Goal: Use online tool/utility: Utilize a website feature to perform a specific function

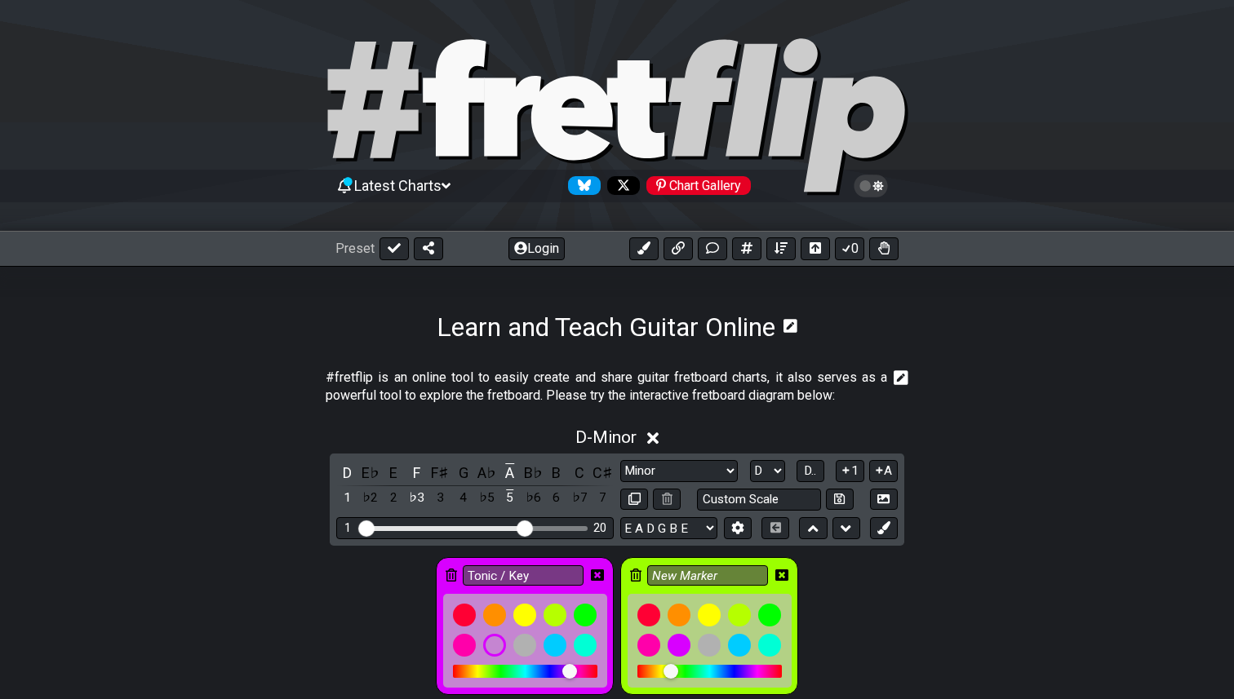
select select "Minor"
select select "D"
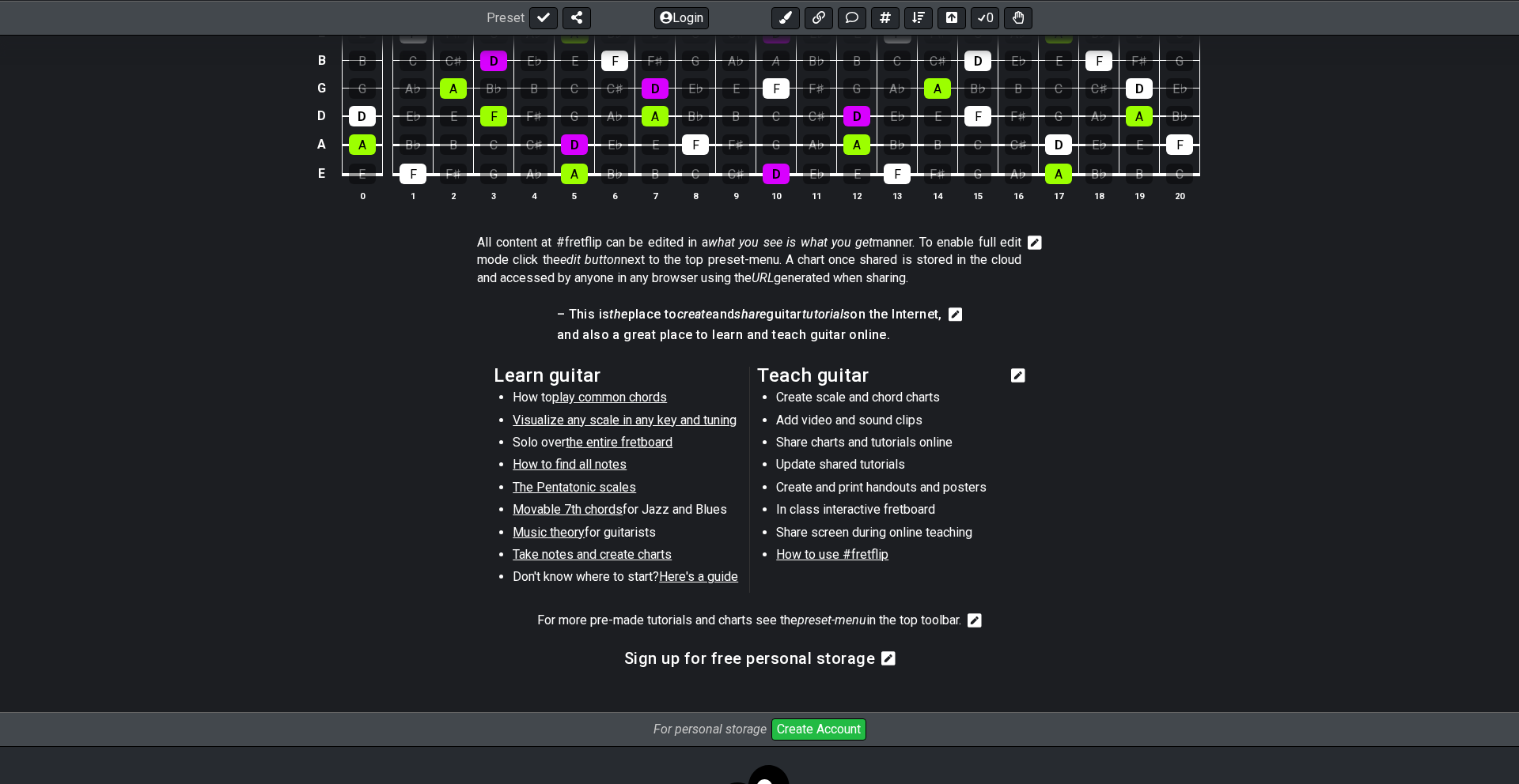
scroll to position [759, 0]
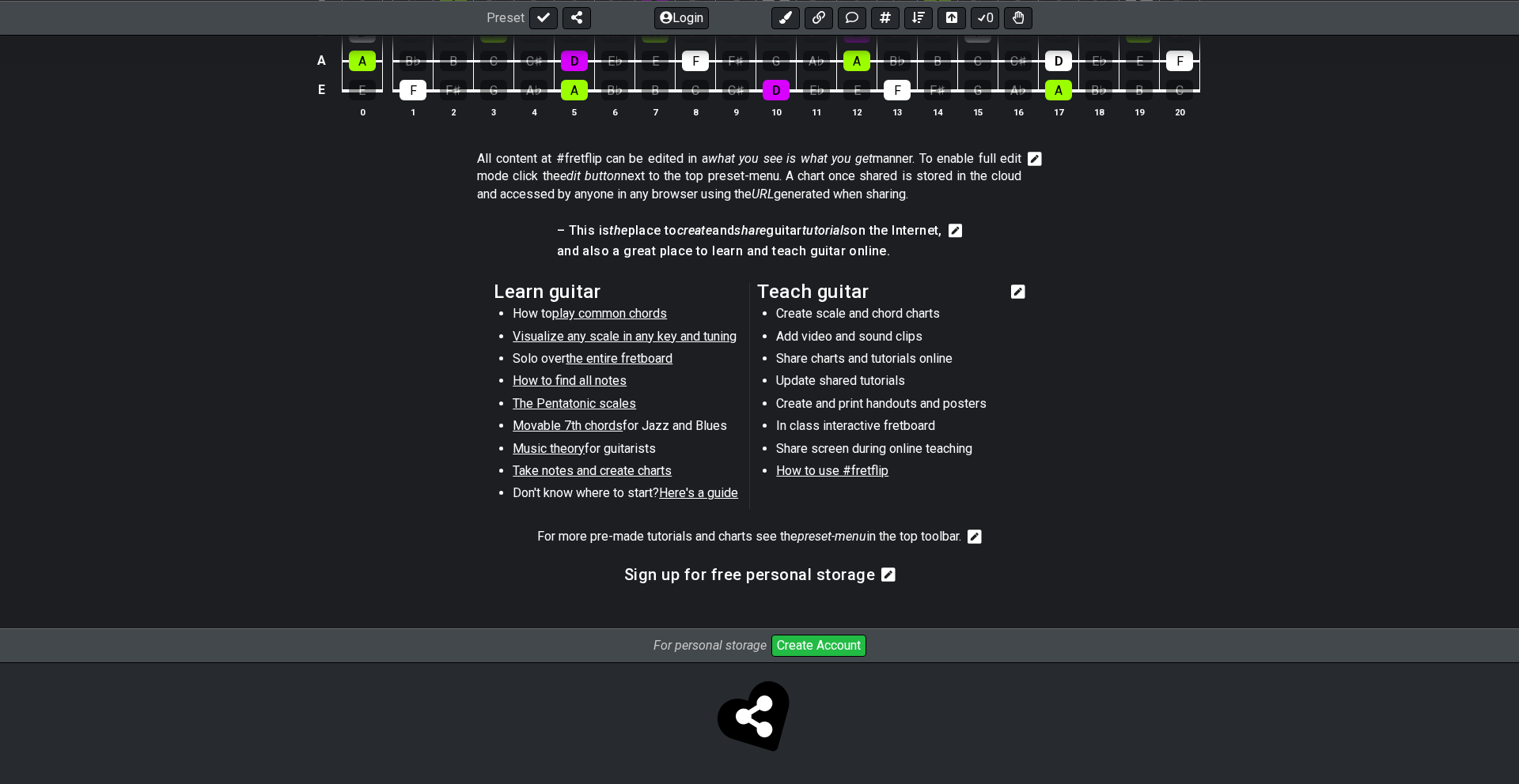
click at [1195, 469] on section "Learn guitar How to play common chords Visualize any scale in any key and tunin…" at bounding box center [759, 399] width 1519 height 245
click at [1160, 303] on section "Learn guitar How to play common chords Visualize any scale in any key and tunin…" at bounding box center [759, 399] width 1519 height 245
click at [963, 229] on icon at bounding box center [955, 231] width 15 height 16
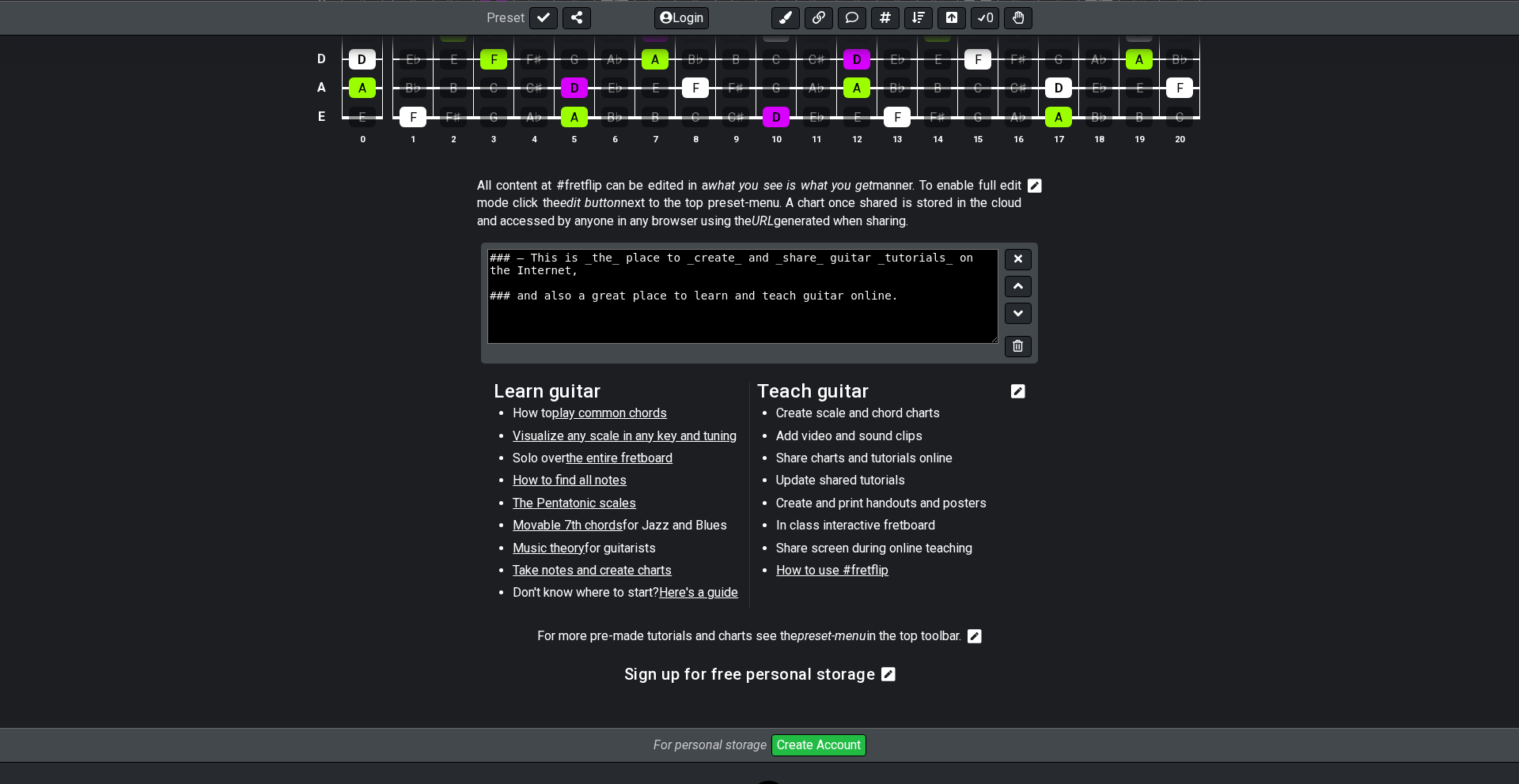
scroll to position [731, 0]
click at [1017, 313] on icon at bounding box center [1018, 315] width 11 height 16
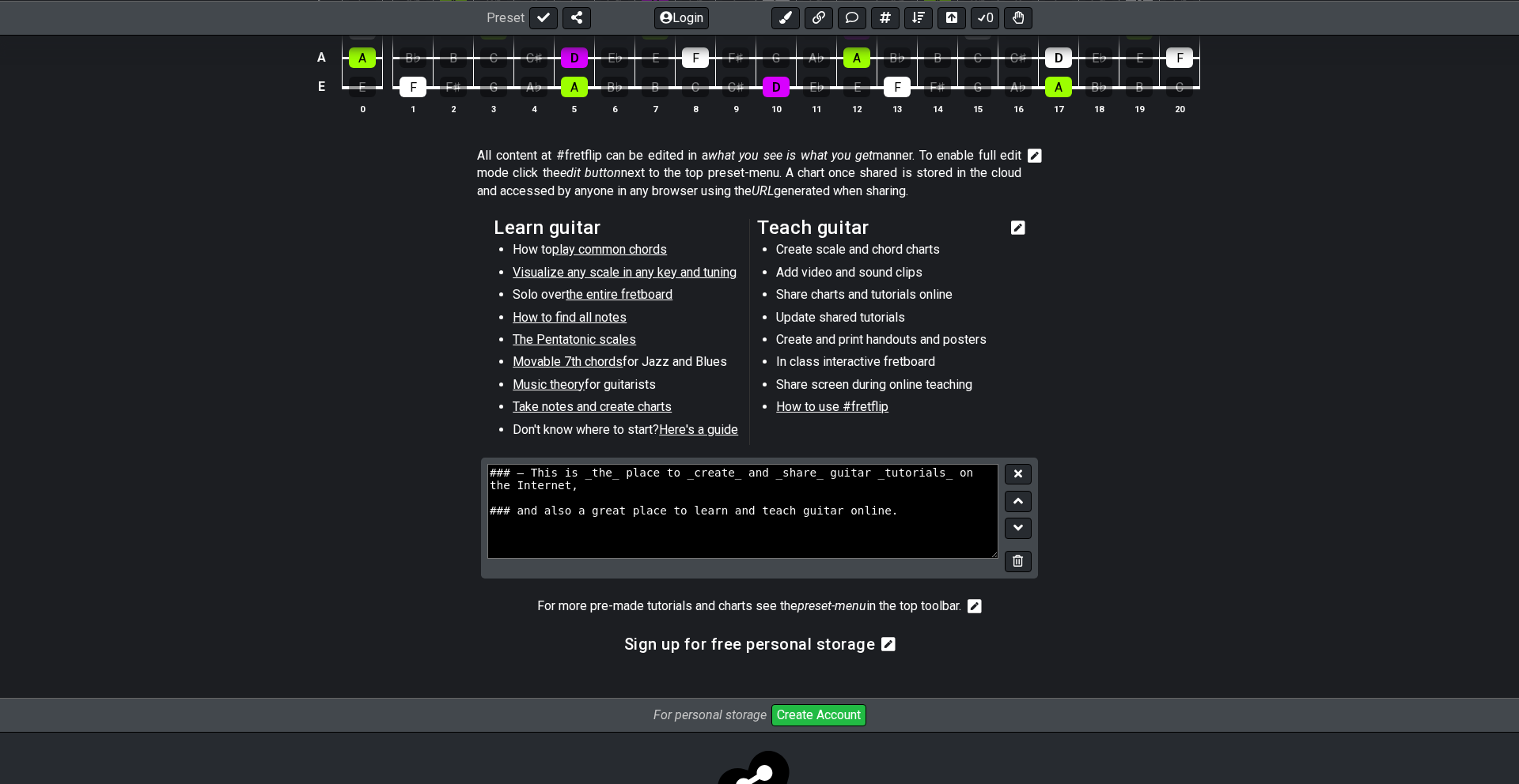
scroll to position [764, 0]
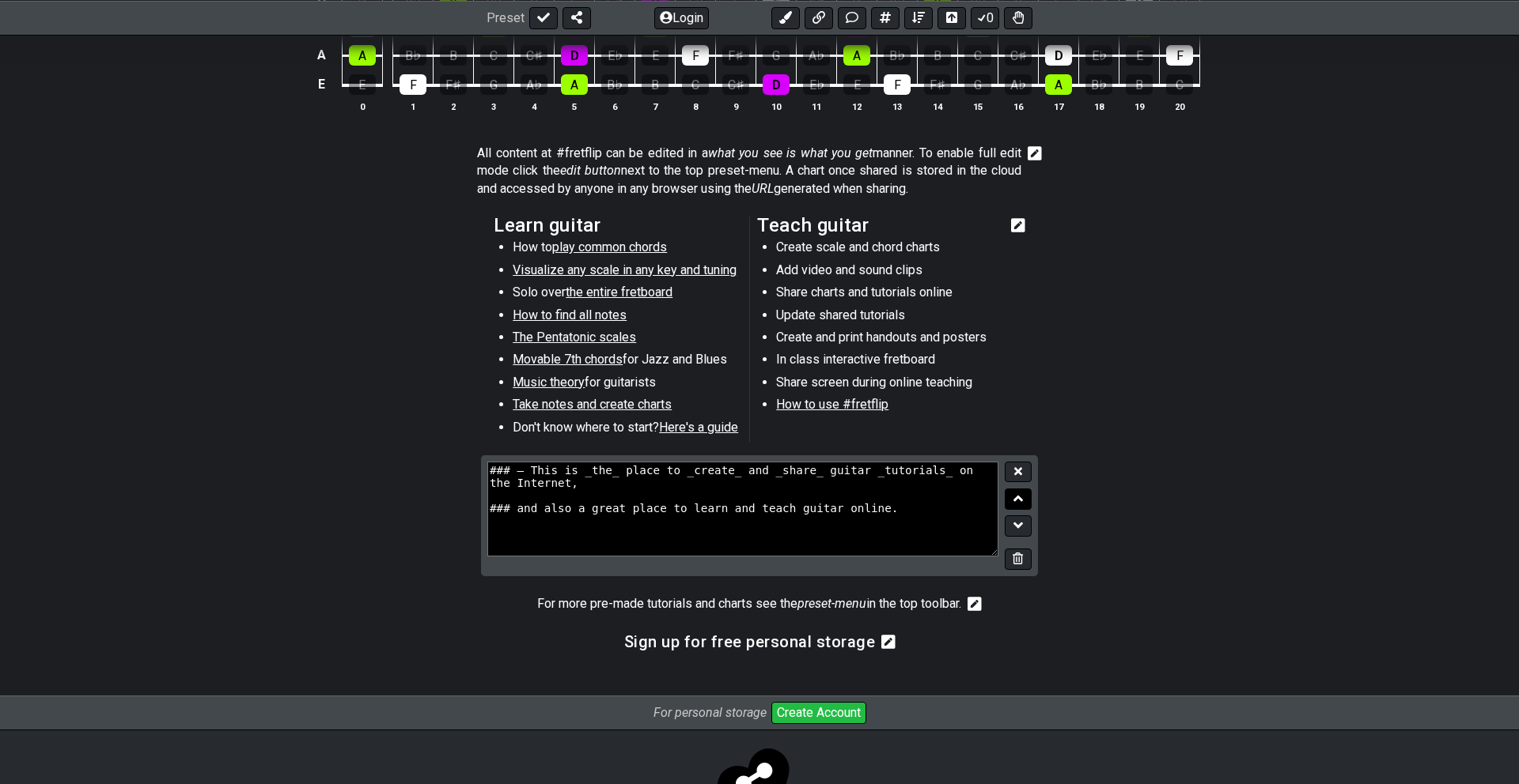
click at [1019, 496] on icon at bounding box center [1018, 499] width 11 height 16
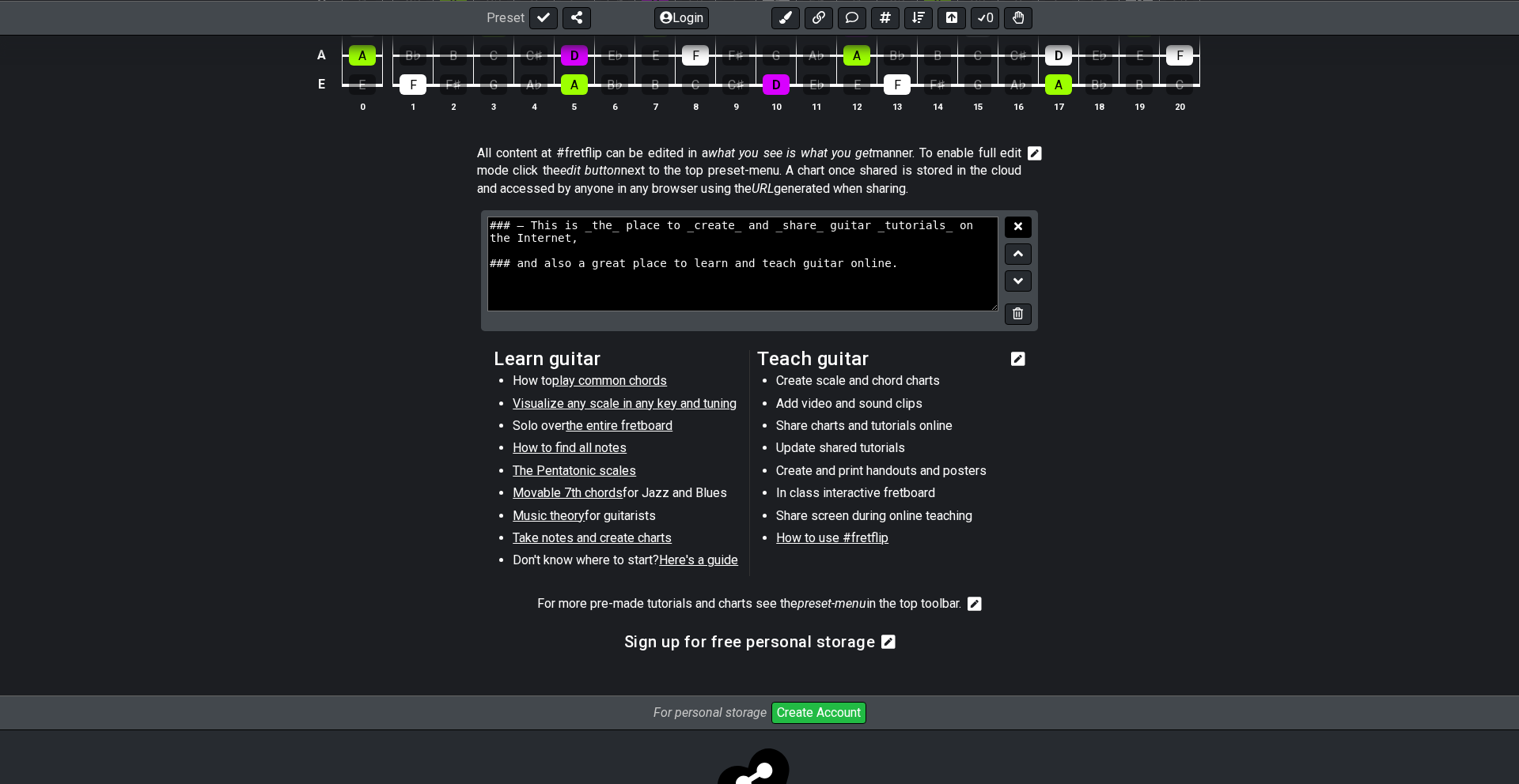
click at [1017, 226] on icon at bounding box center [1018, 226] width 8 height 8
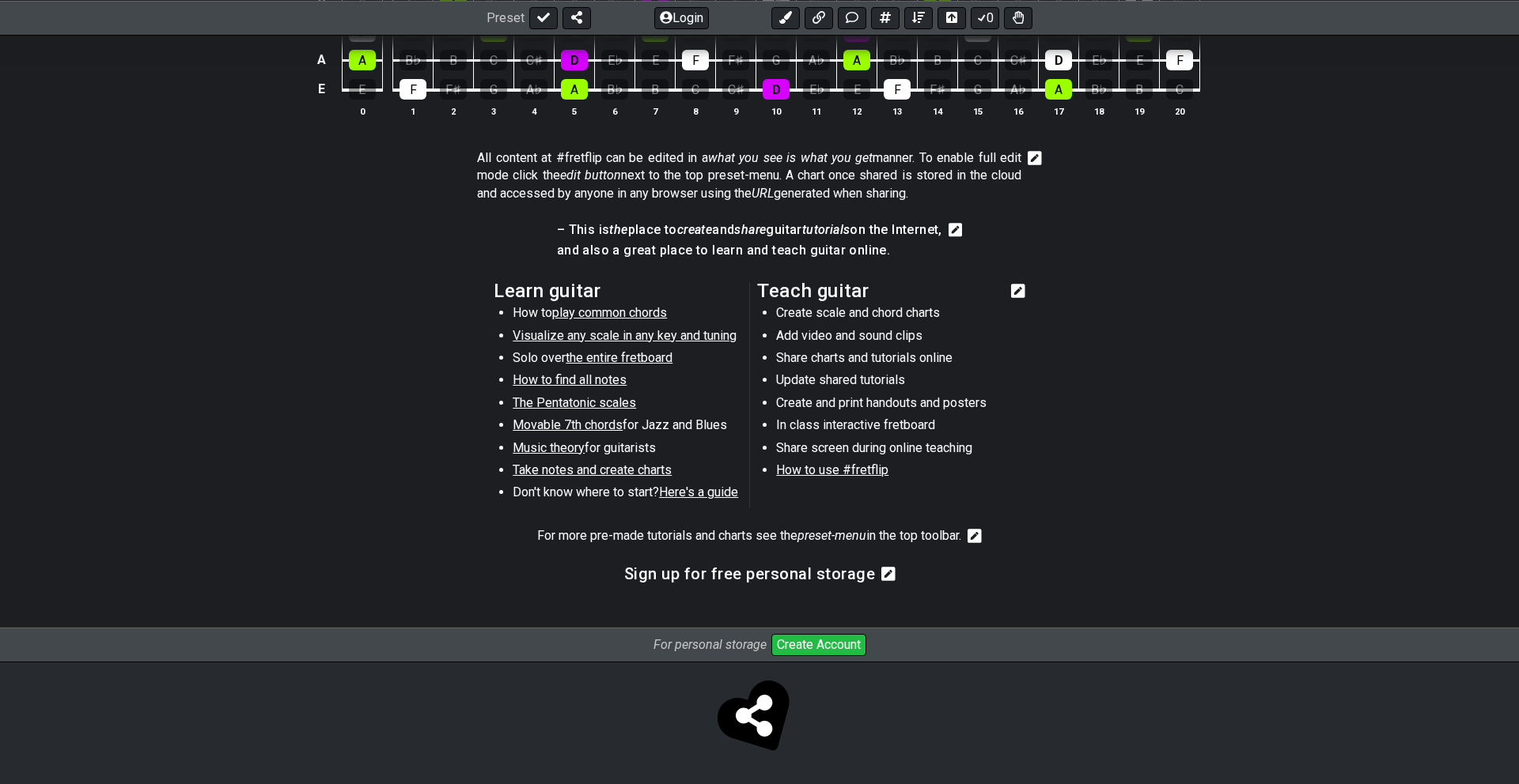
scroll to position [759, 0]
click at [850, 425] on li "In class interactive fretboard" at bounding box center [889, 428] width 226 height 22
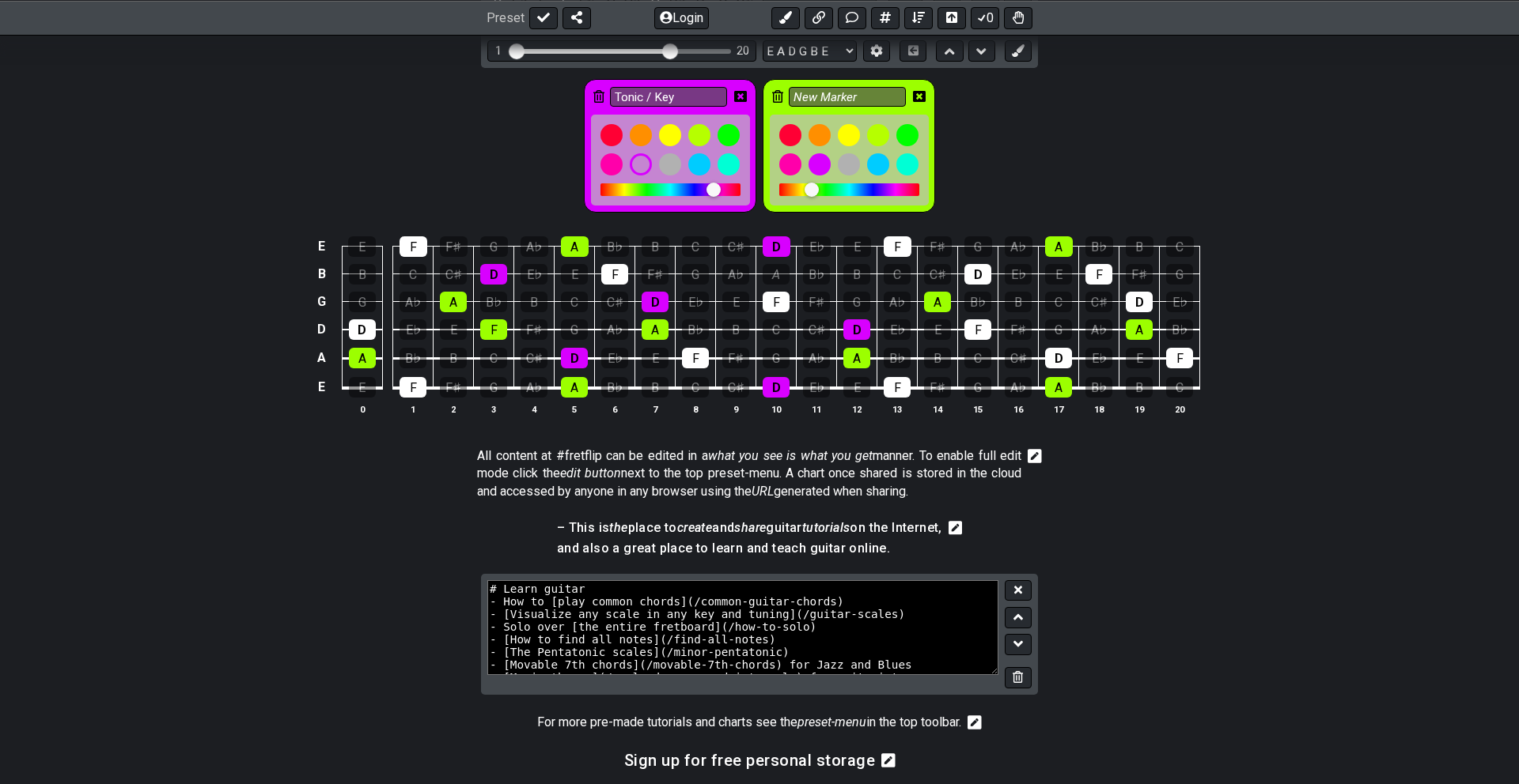
scroll to position [453, 0]
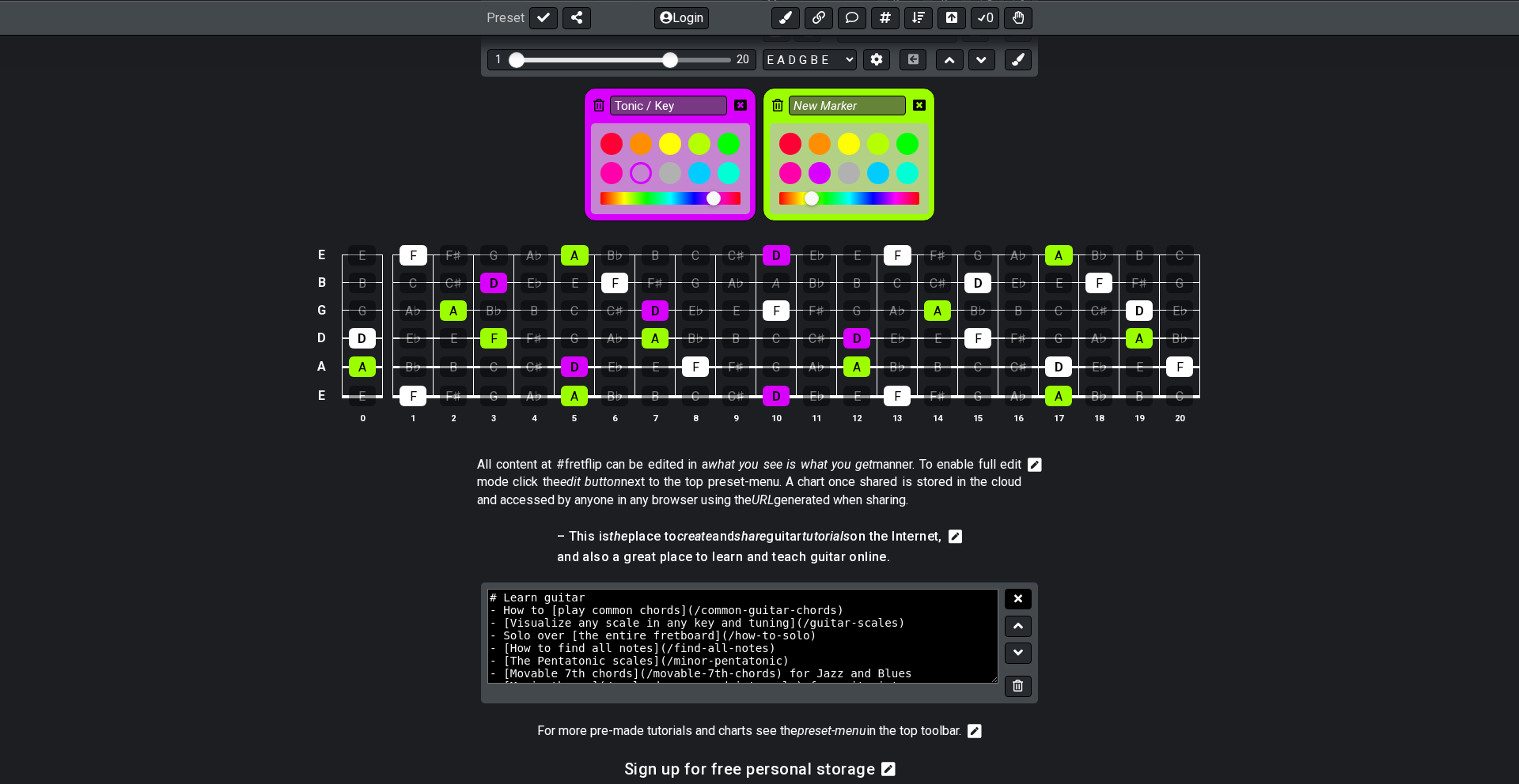
click at [1024, 595] on button at bounding box center [1018, 600] width 27 height 21
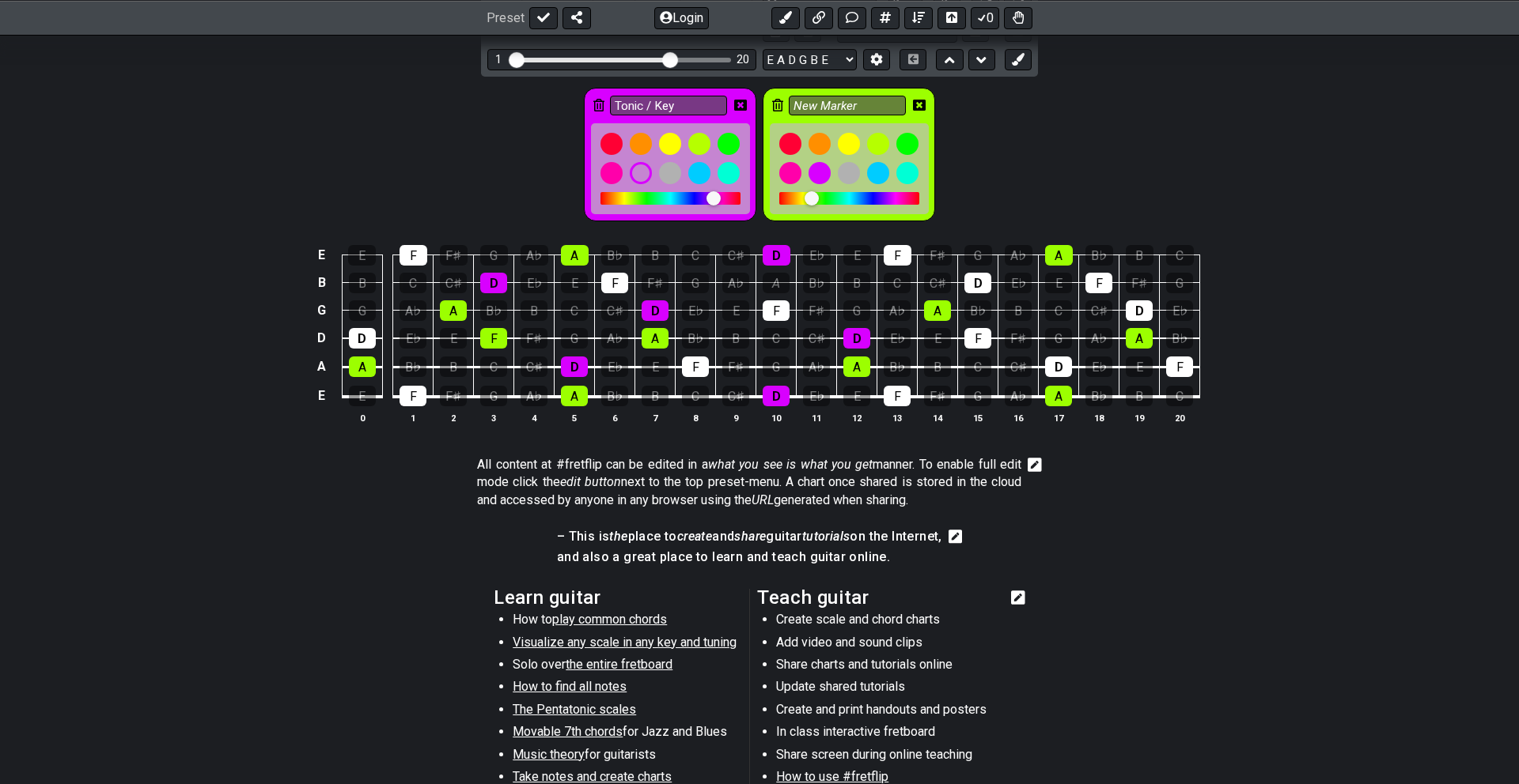
scroll to position [558, 0]
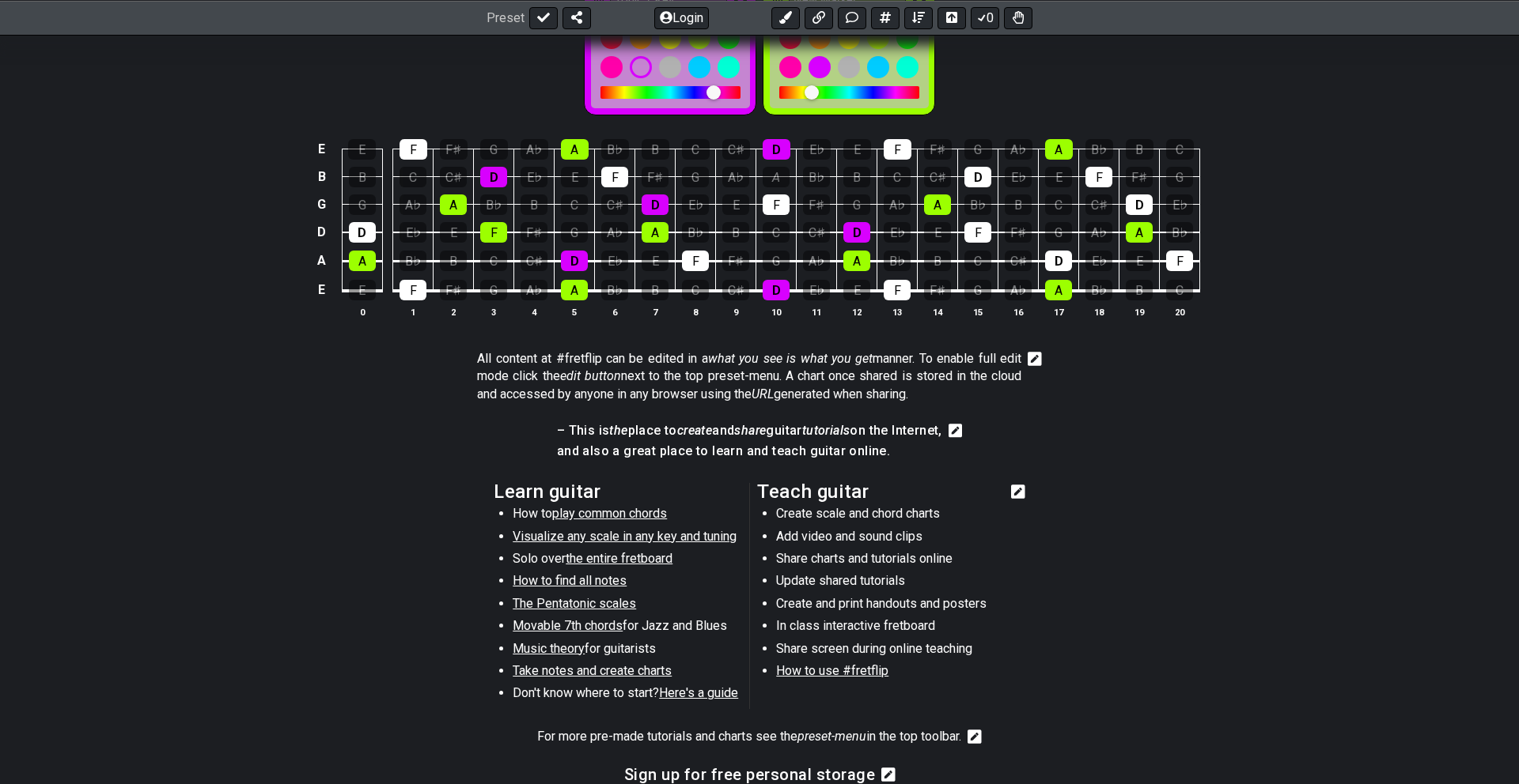
click at [828, 514] on li "Create scale and chord charts" at bounding box center [889, 516] width 226 height 22
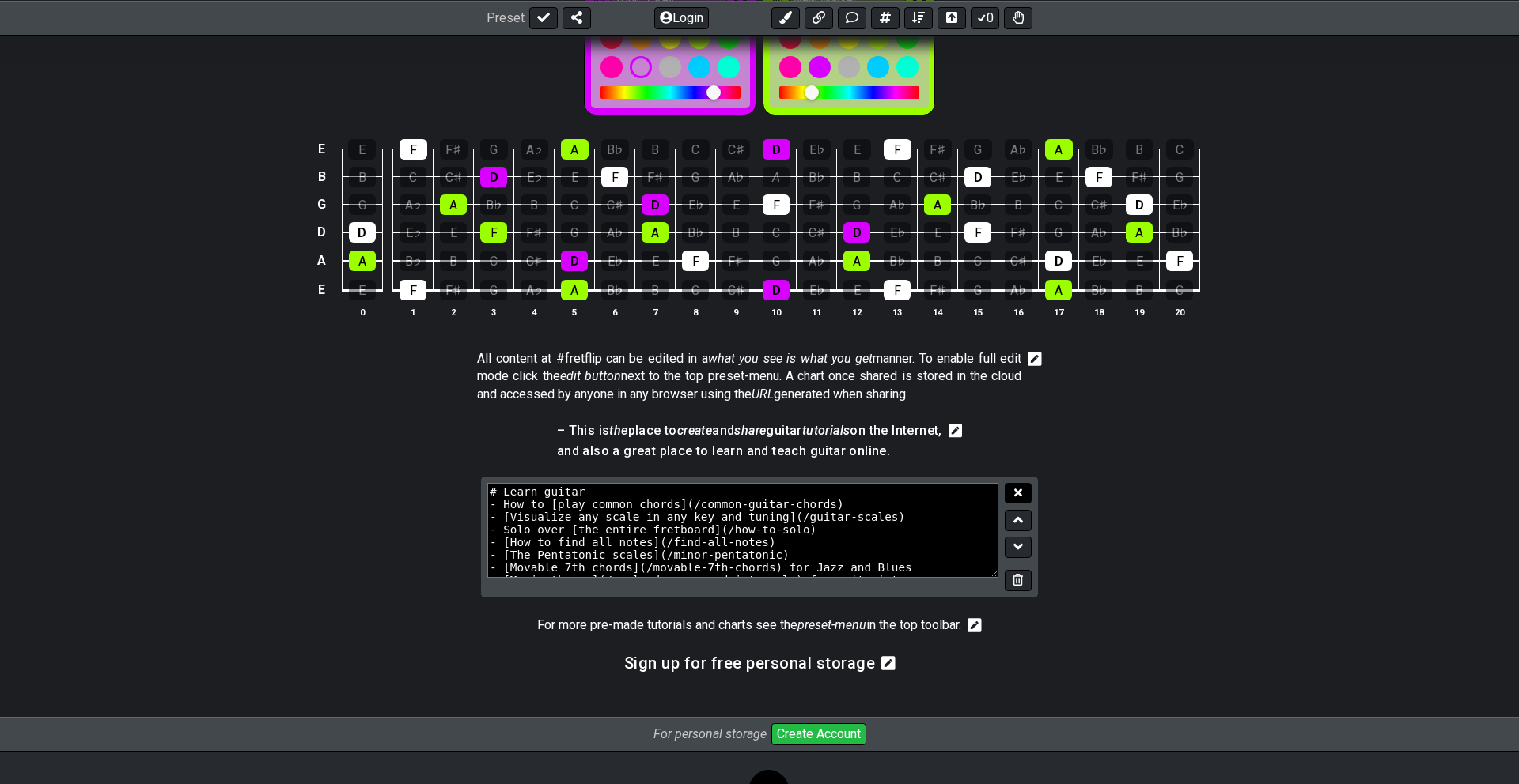
click at [1019, 492] on icon at bounding box center [1018, 492] width 8 height 8
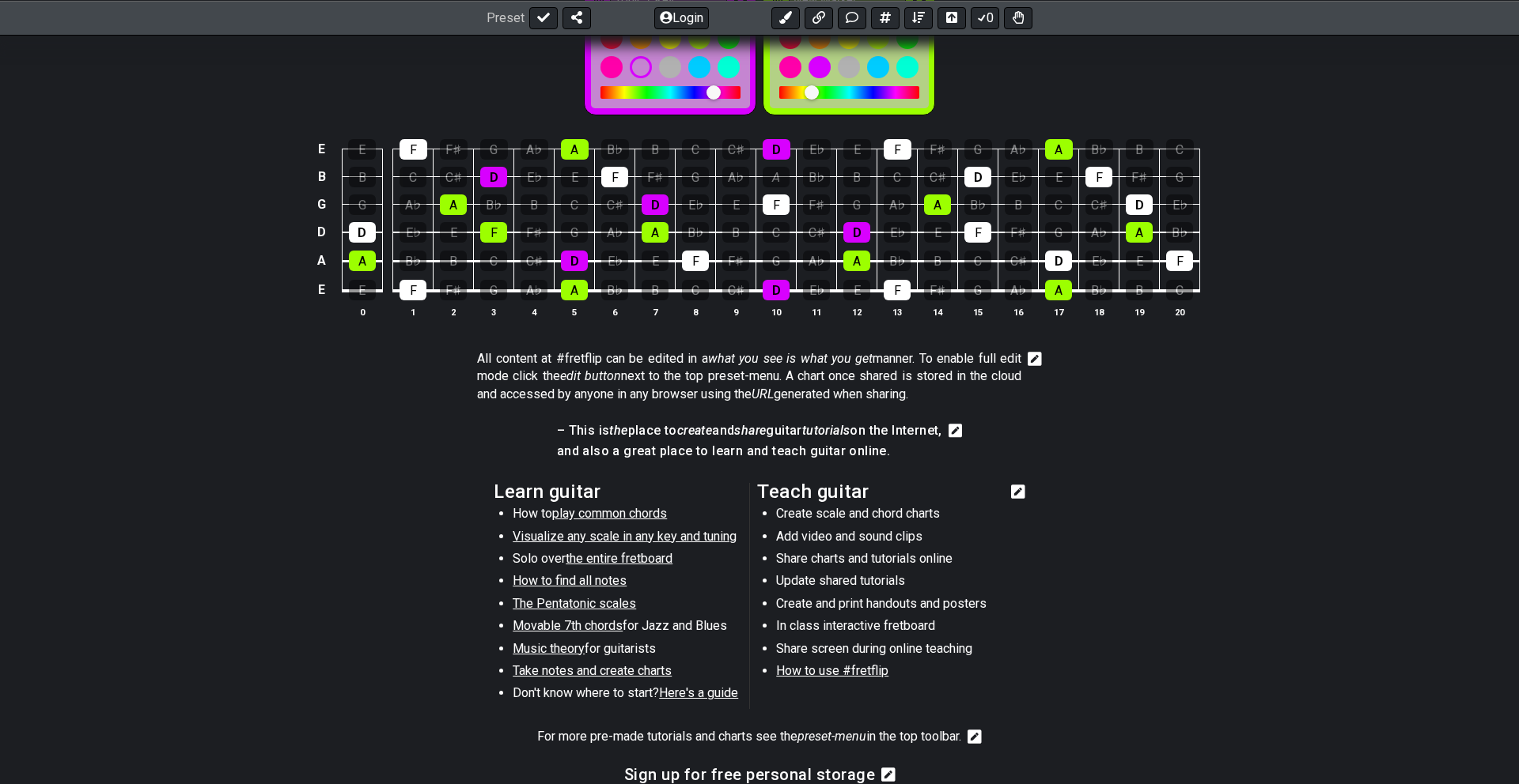
click at [590, 508] on span "play common chords" at bounding box center [610, 514] width 114 height 16
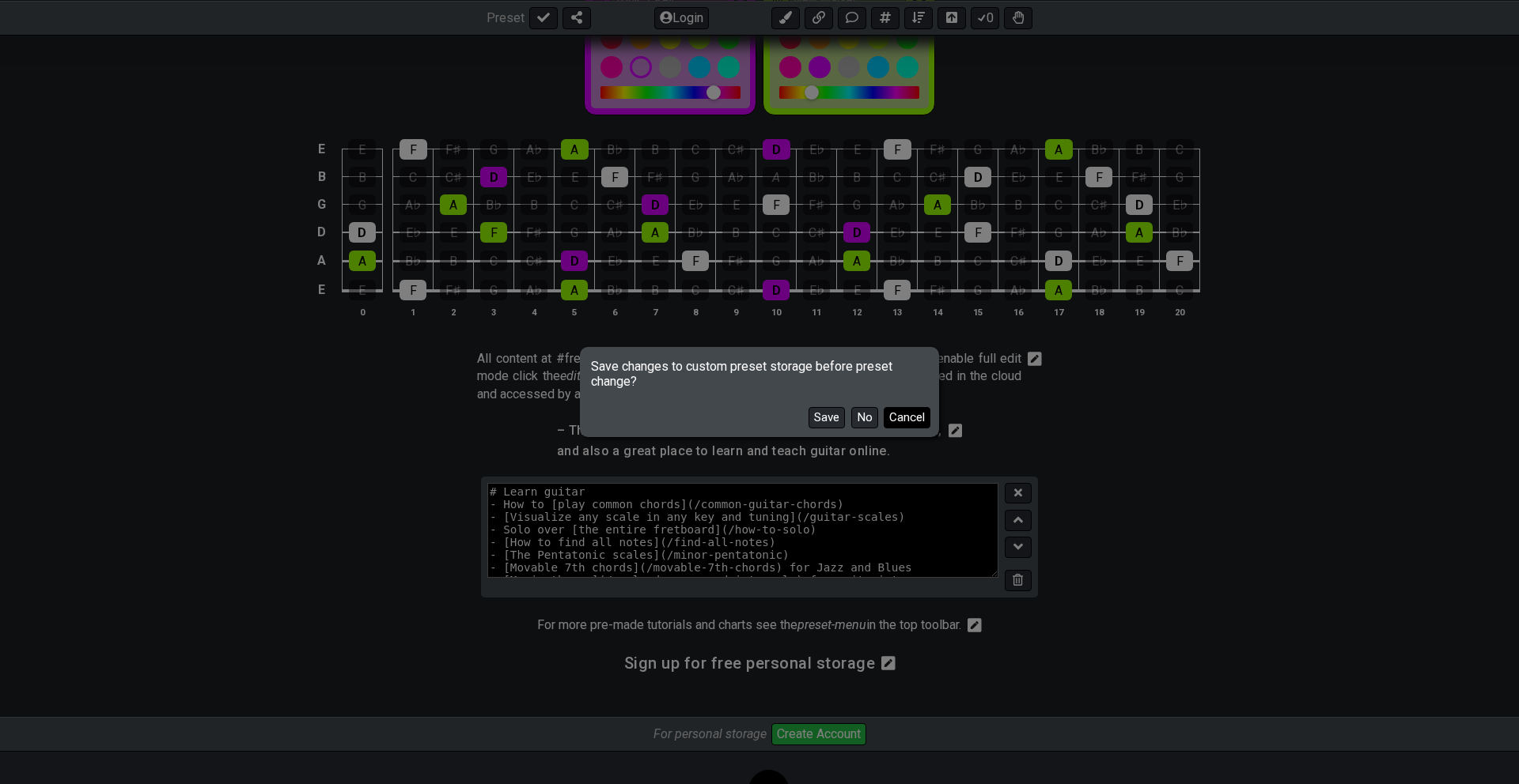
click at [909, 411] on button "Cancel" at bounding box center [906, 418] width 47 height 21
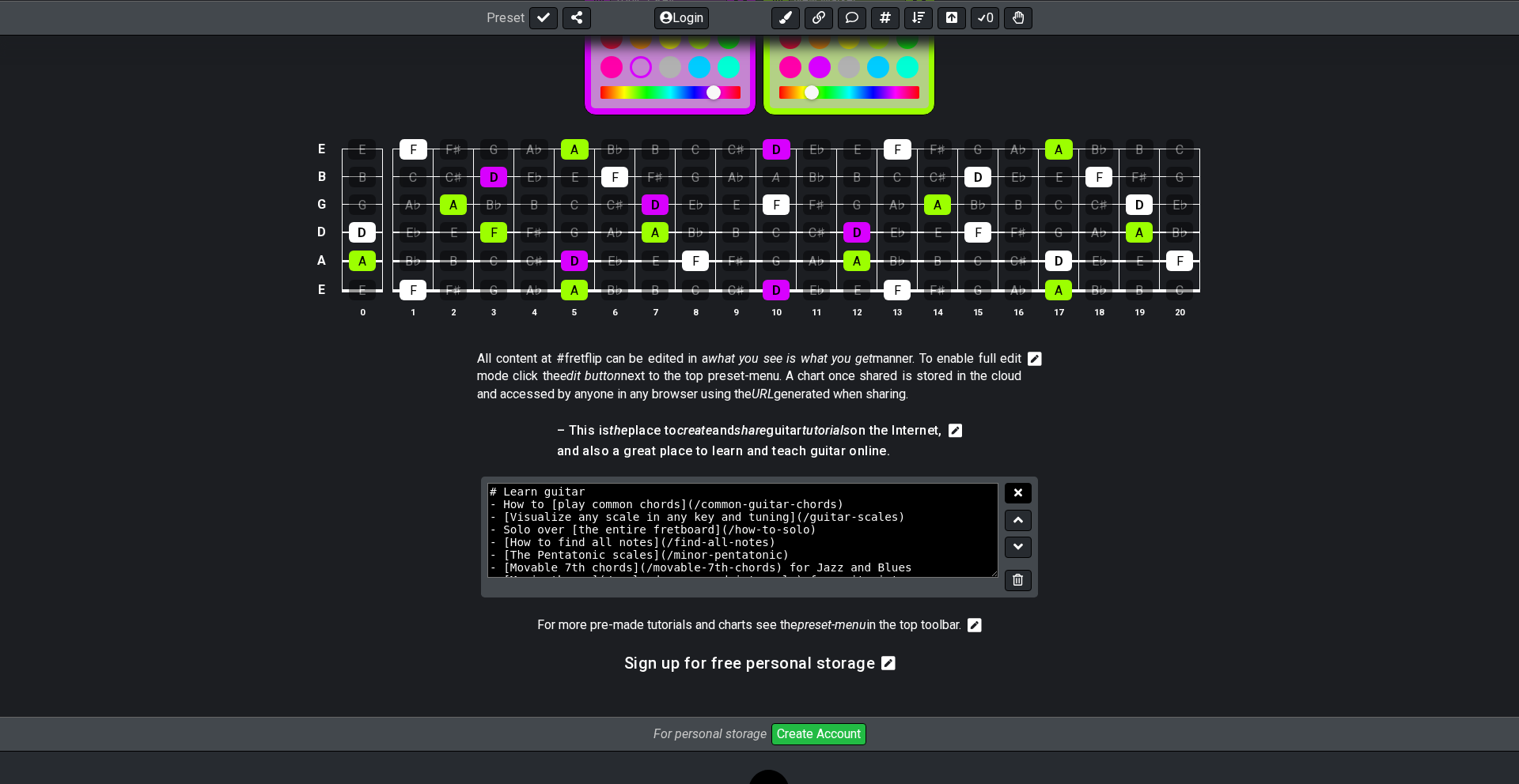
click at [1017, 492] on icon at bounding box center [1018, 492] width 8 height 8
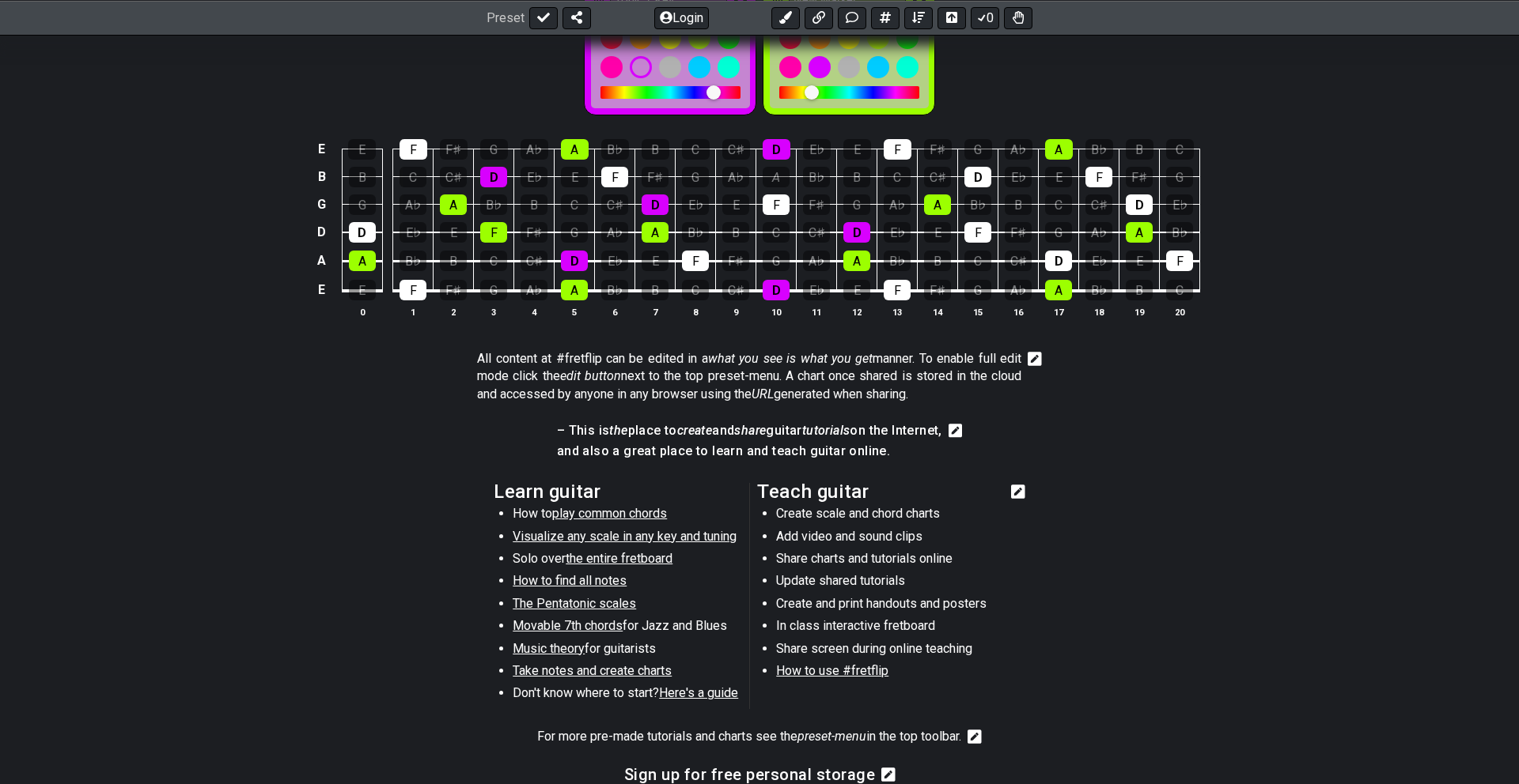
scroll to position [759, 0]
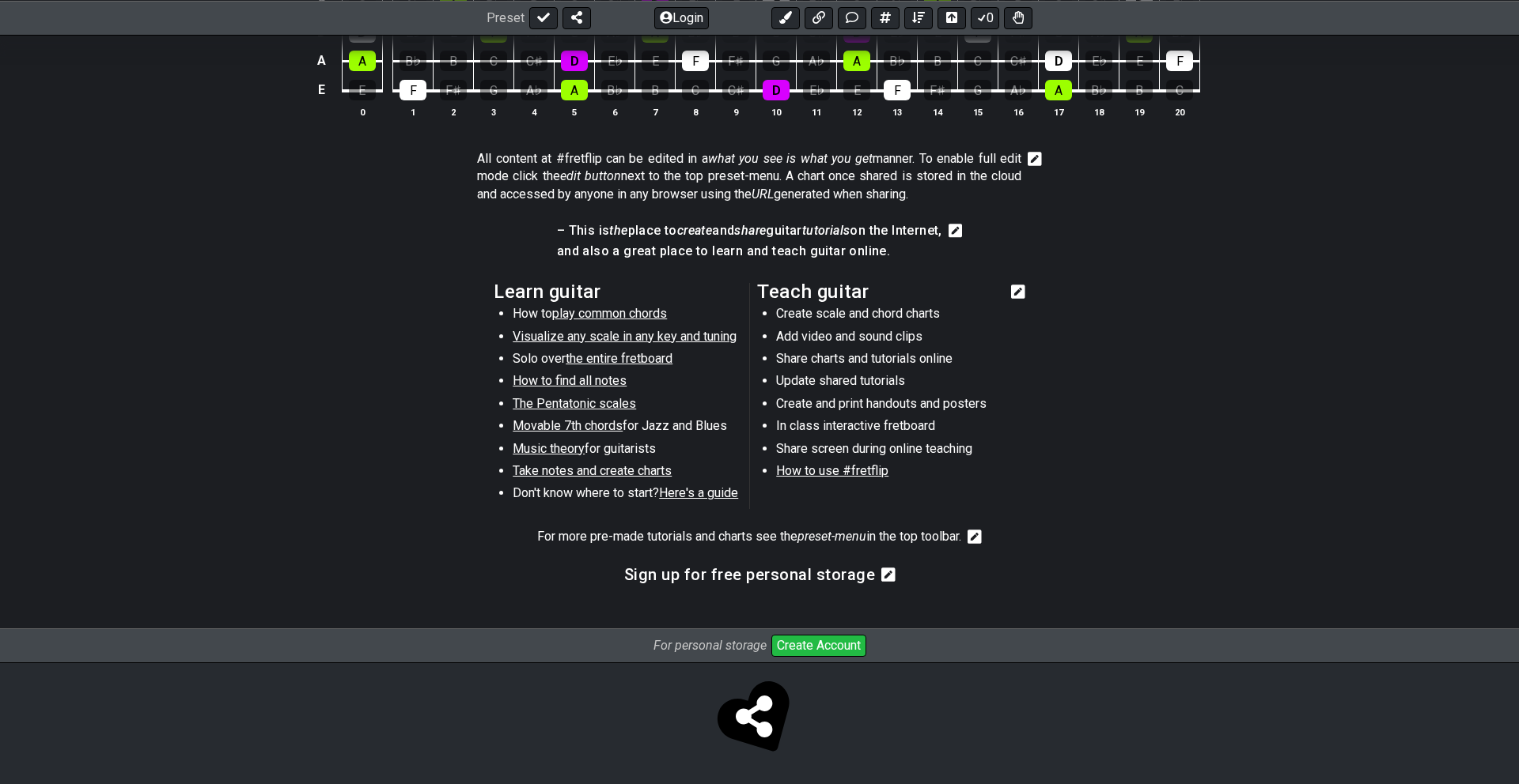
click at [690, 492] on span "Here's a guide" at bounding box center [699, 493] width 79 height 16
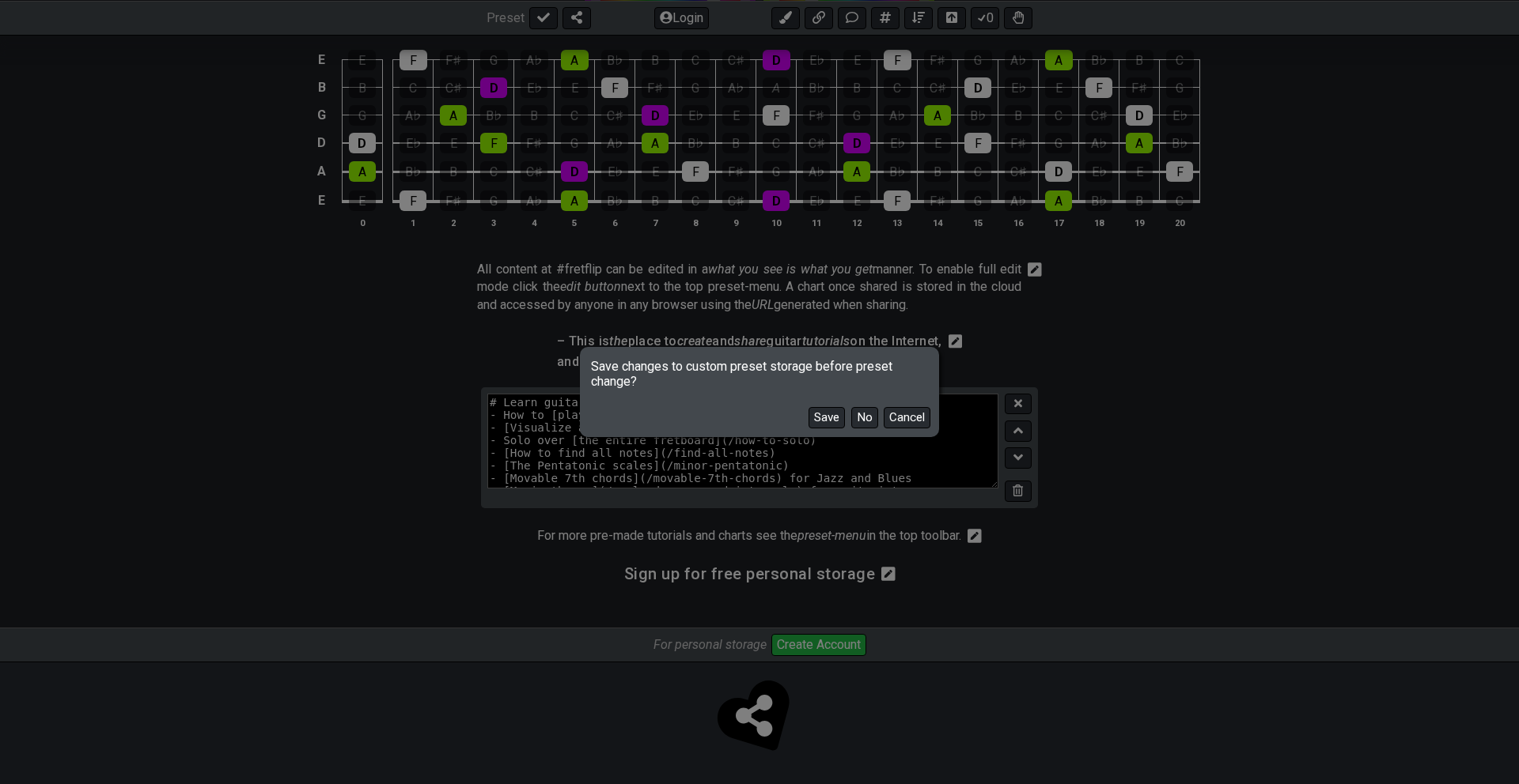
scroll to position [646, 0]
click at [905, 414] on button "Cancel" at bounding box center [906, 418] width 47 height 21
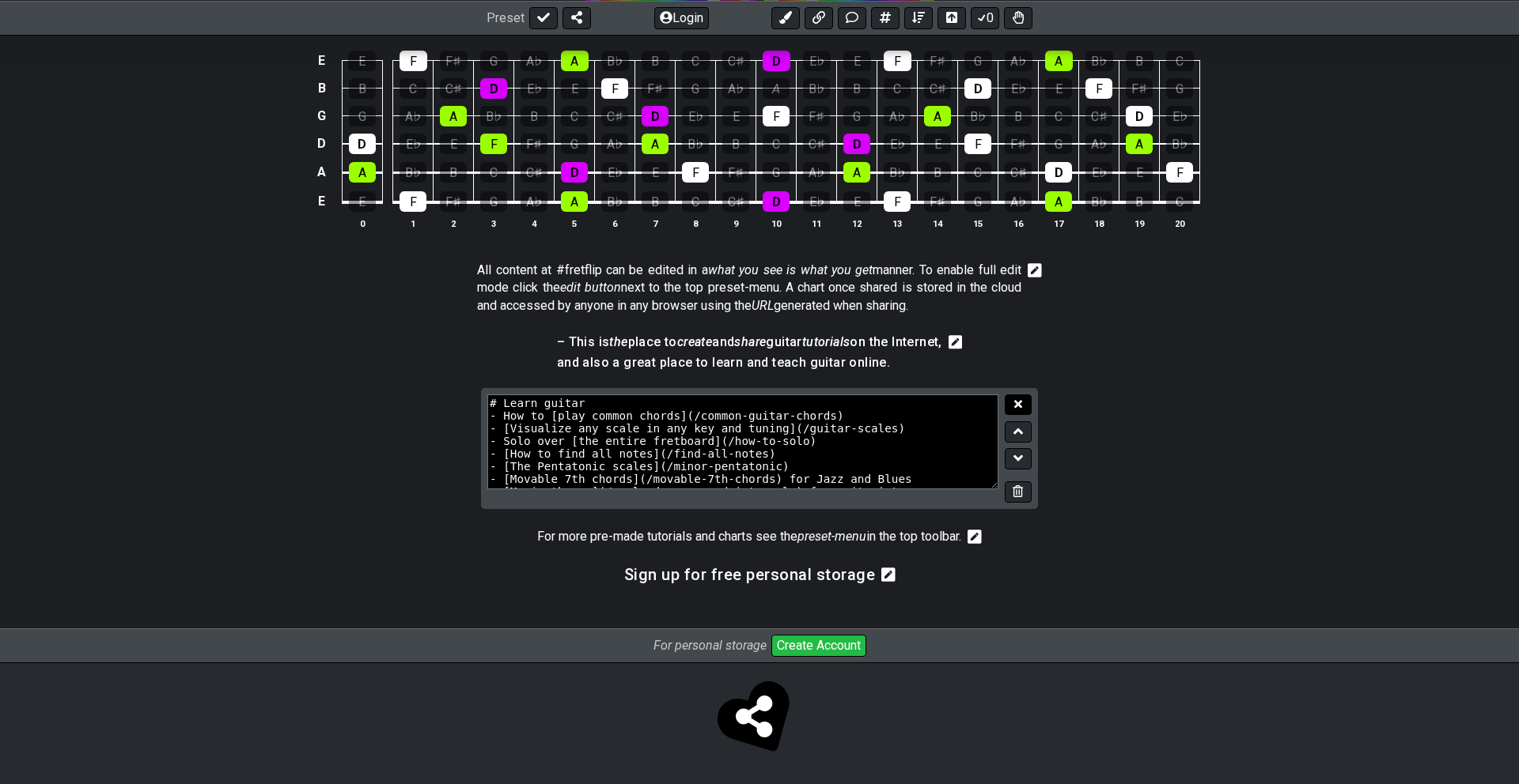
click at [1016, 406] on icon at bounding box center [1018, 404] width 8 height 8
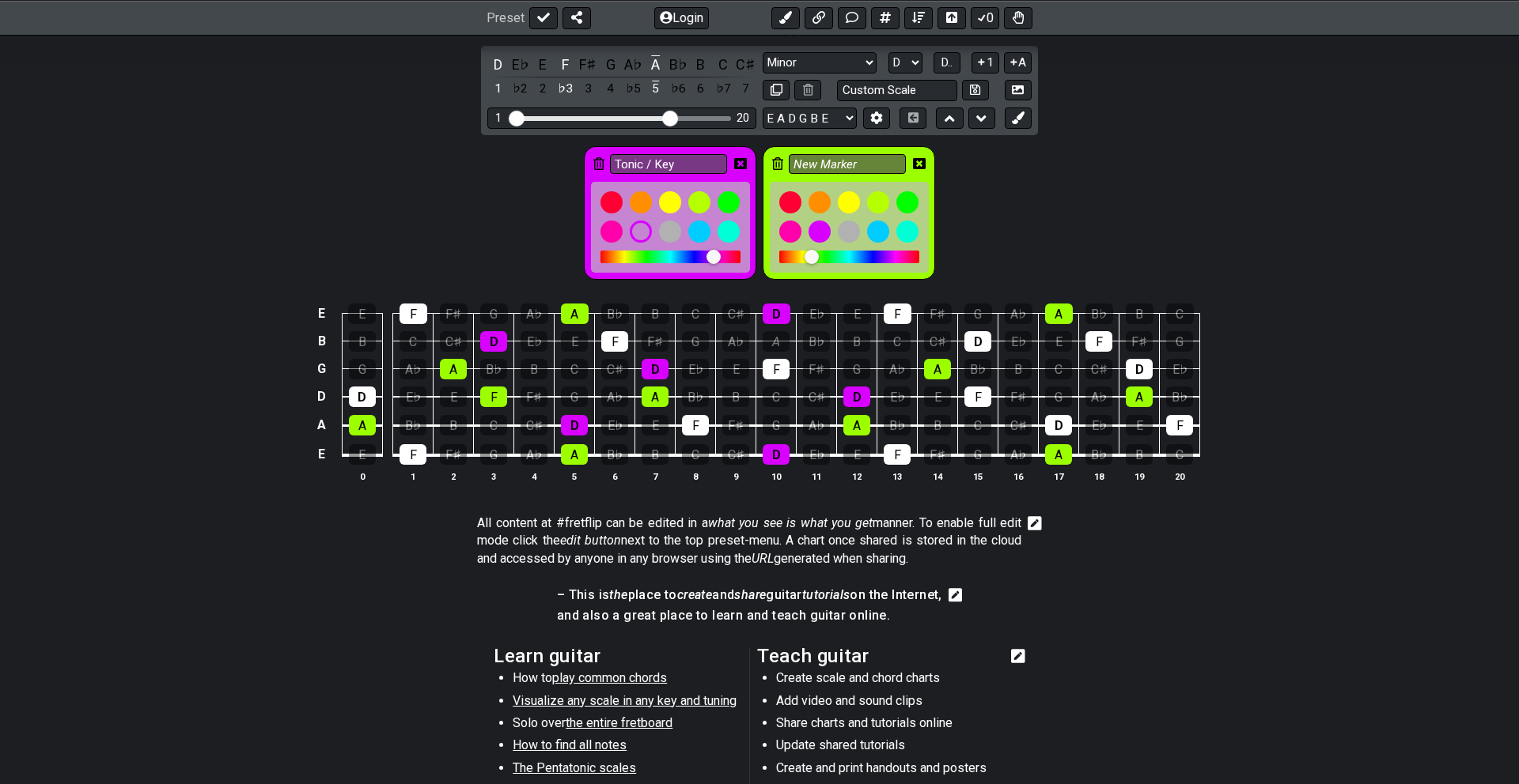
scroll to position [0, 0]
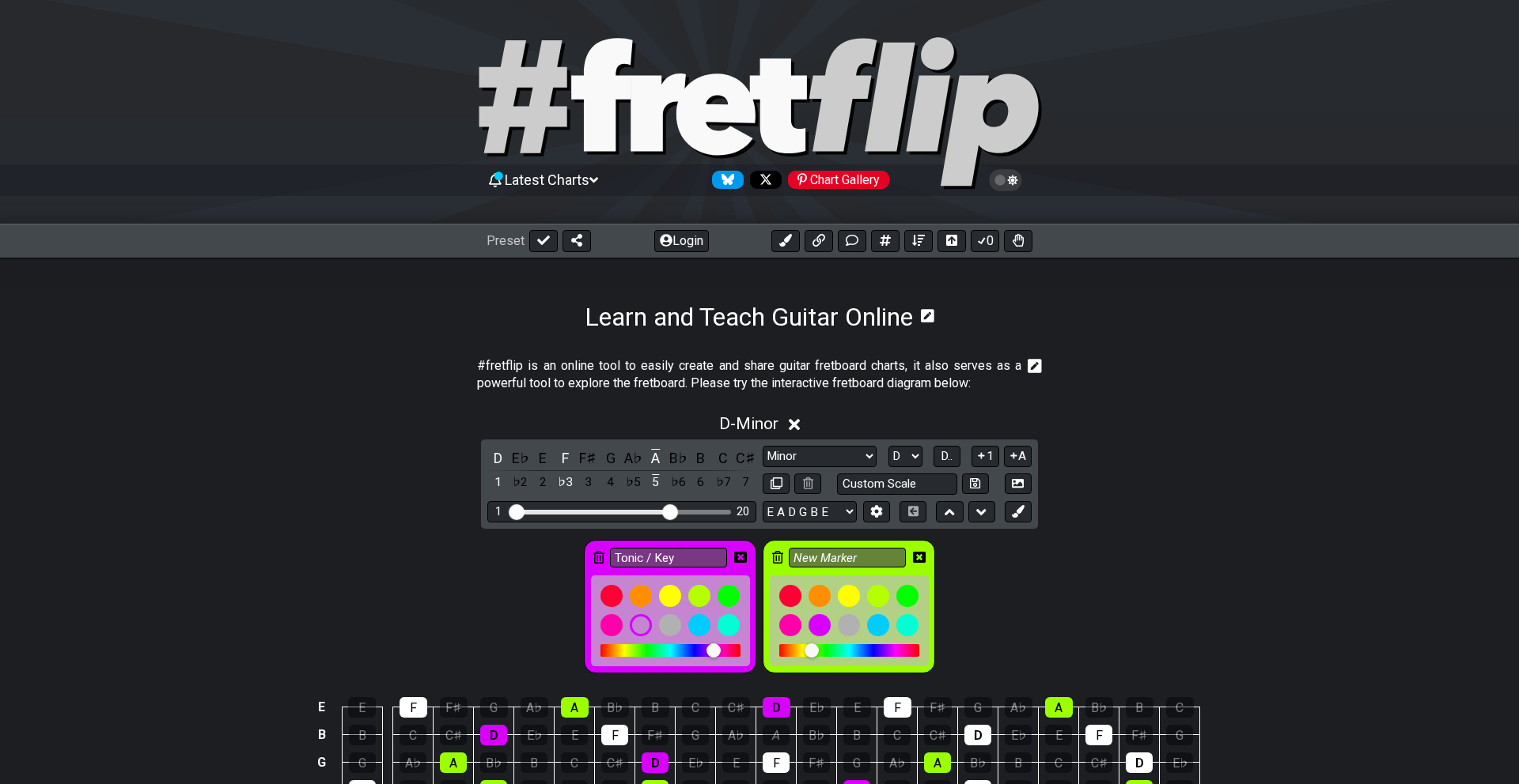
click at [1015, 179] on icon at bounding box center [1005, 180] width 33 height 22
